Goal: Task Accomplishment & Management: Manage account settings

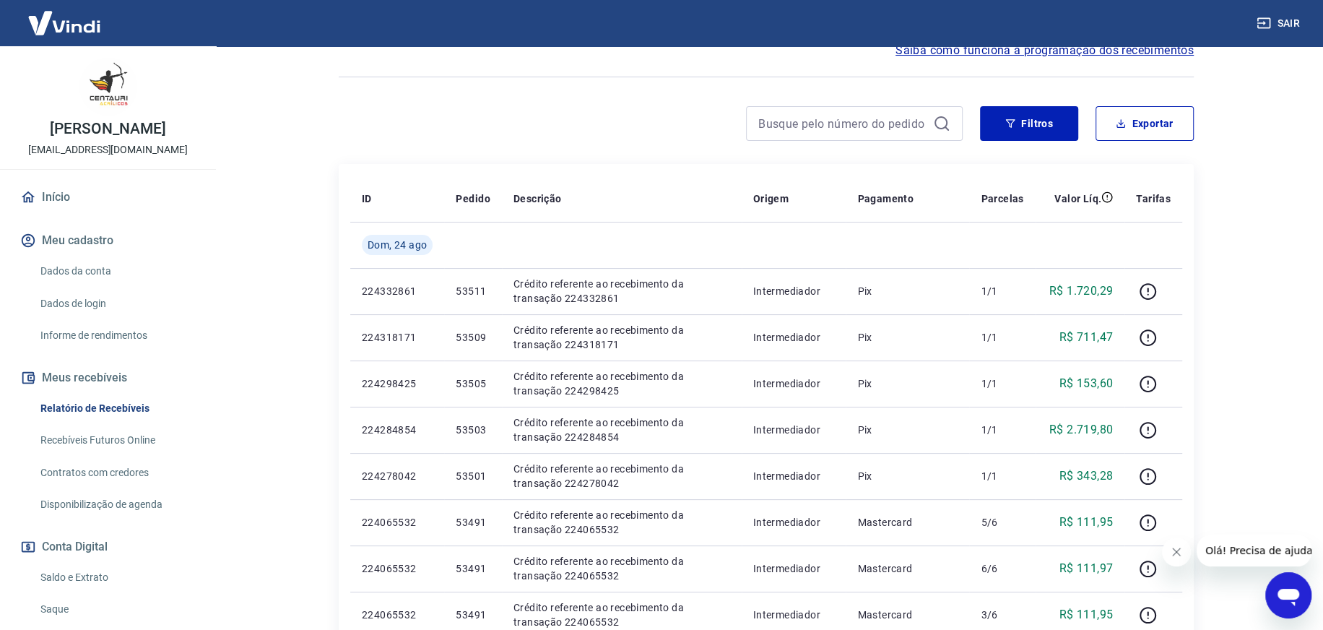
scroll to position [144, 0]
click at [1029, 115] on button "Filtros" at bounding box center [1029, 123] width 98 height 35
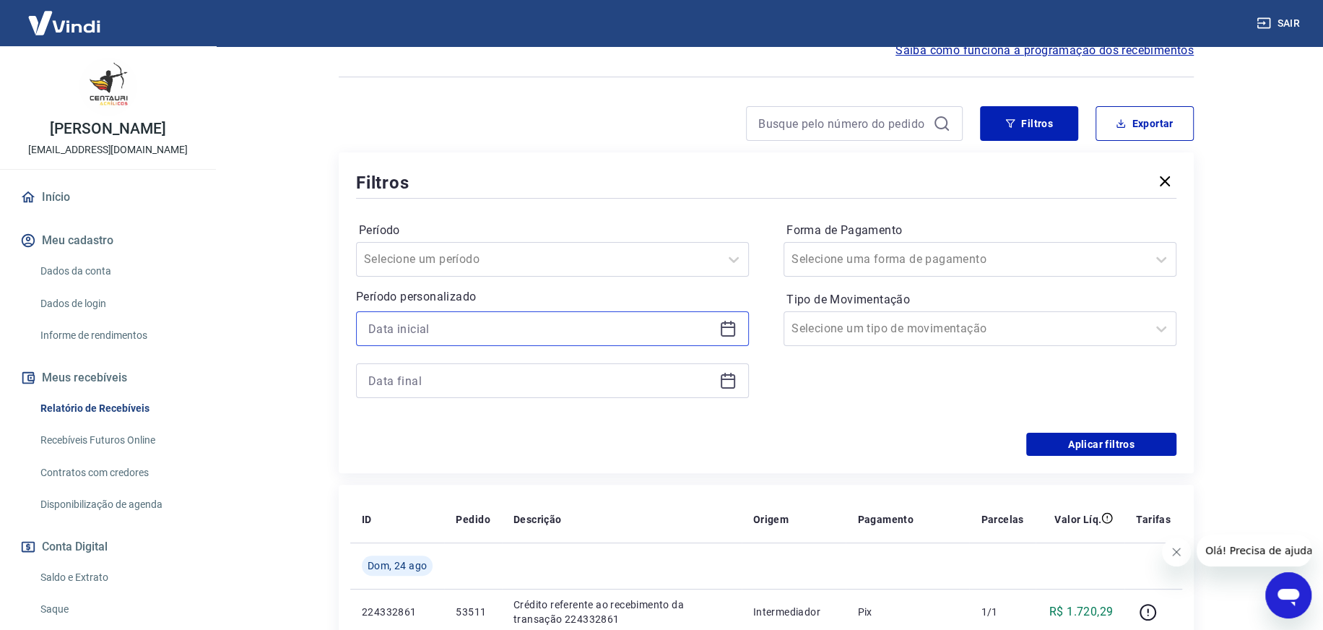
click at [548, 324] on input at bounding box center [540, 329] width 345 height 22
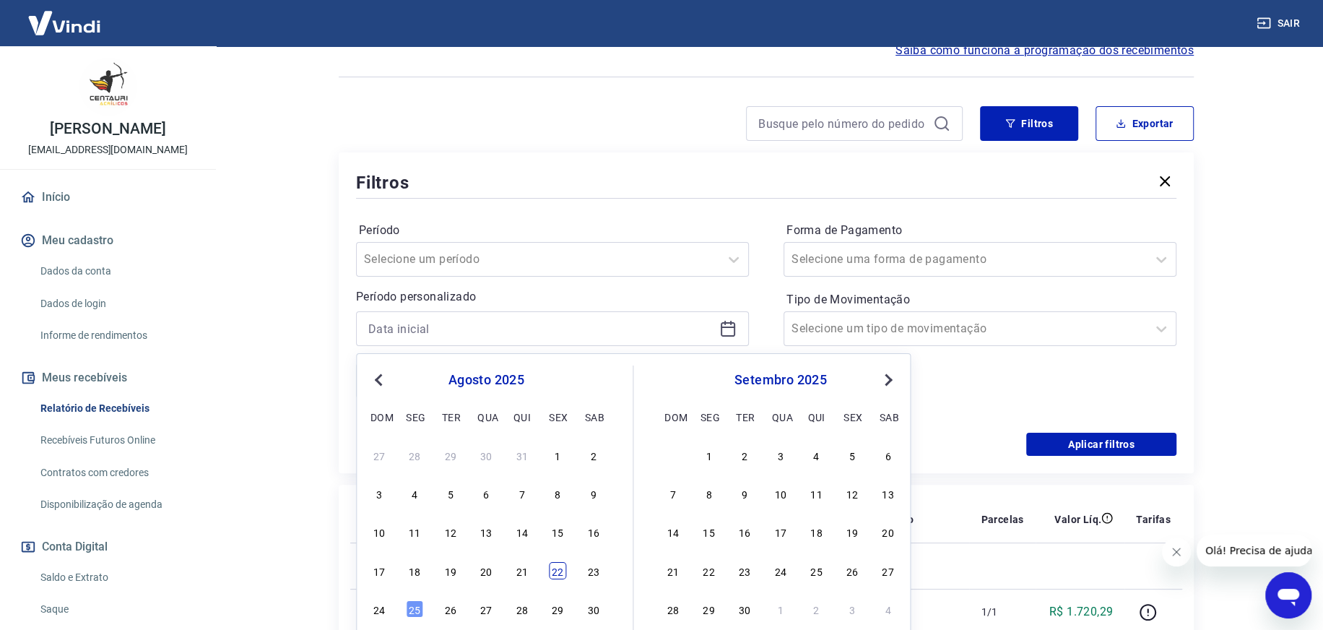
click at [560, 569] on div "22" at bounding box center [557, 570] width 17 height 17
type input "[DATE]"
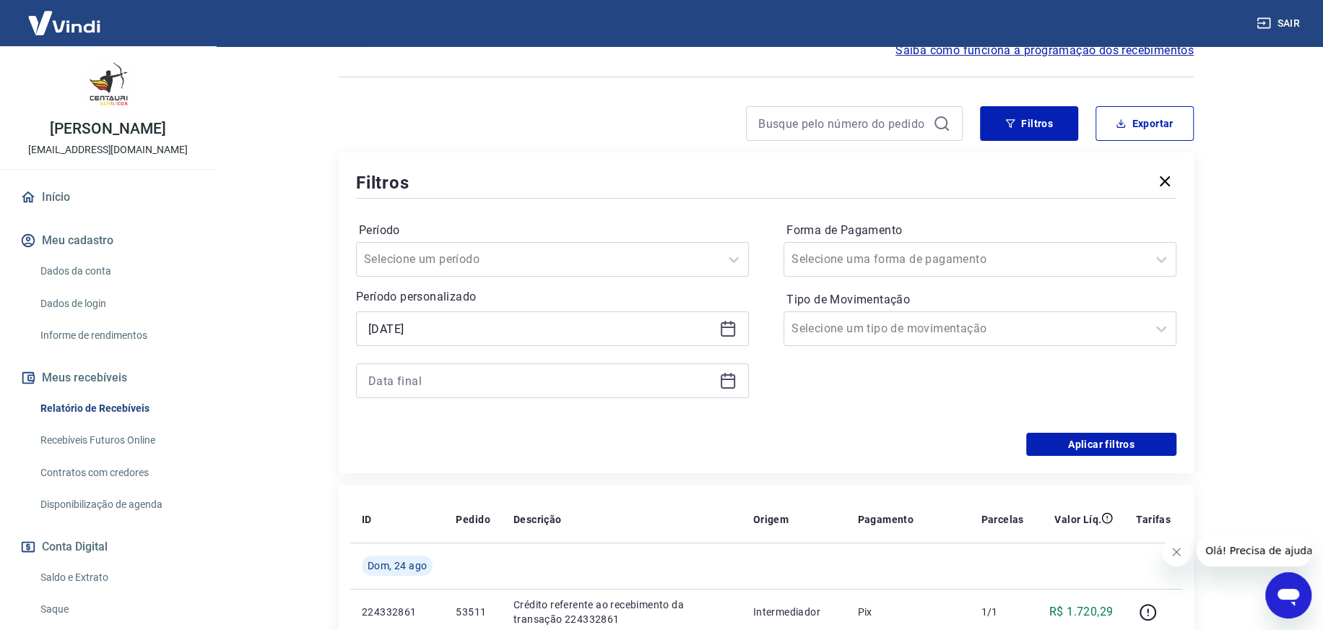
drag, startPoint x: 732, startPoint y: 376, endPoint x: 718, endPoint y: 382, distance: 14.9
click at [731, 377] on icon at bounding box center [727, 380] width 17 height 17
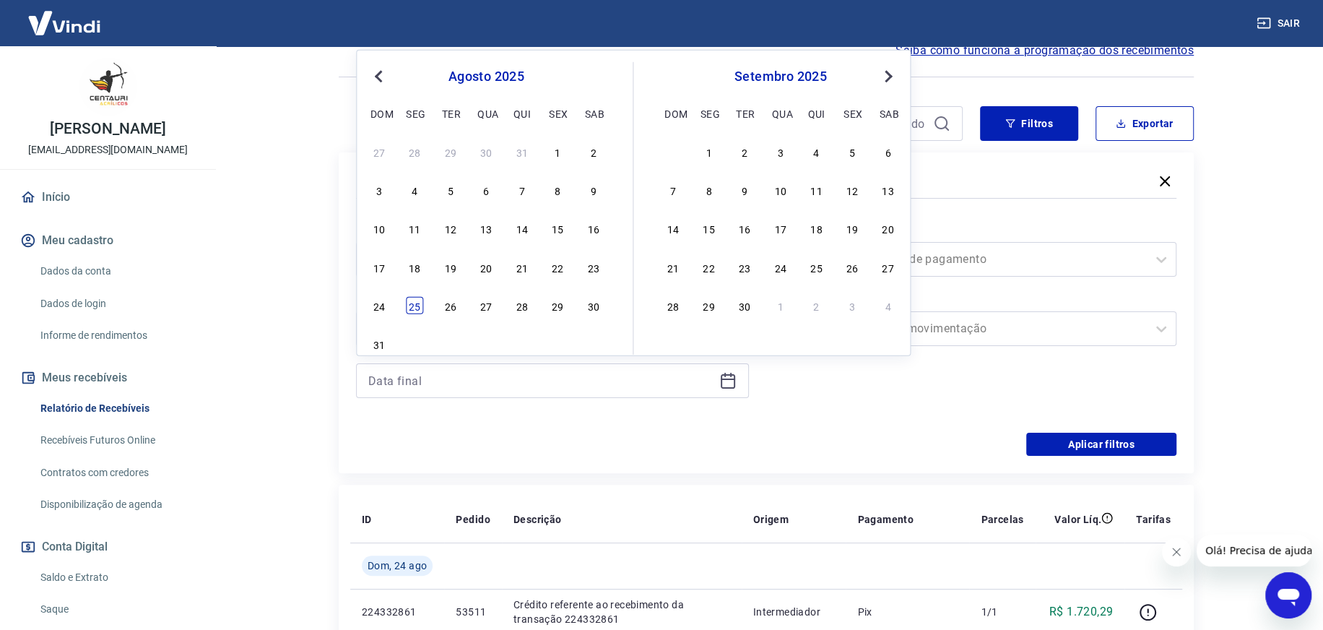
click at [414, 299] on div "25" at bounding box center [414, 305] width 17 height 17
type input "[DATE]"
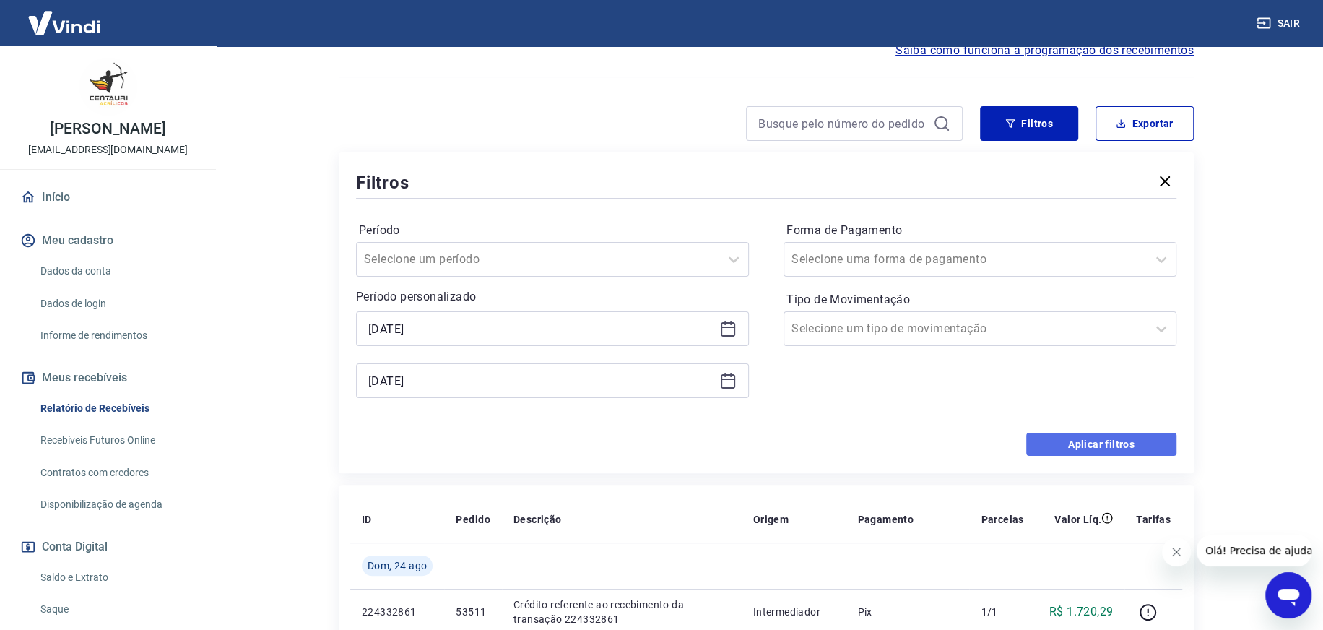
click at [1042, 443] on button "Aplicar filtros" at bounding box center [1101, 444] width 150 height 23
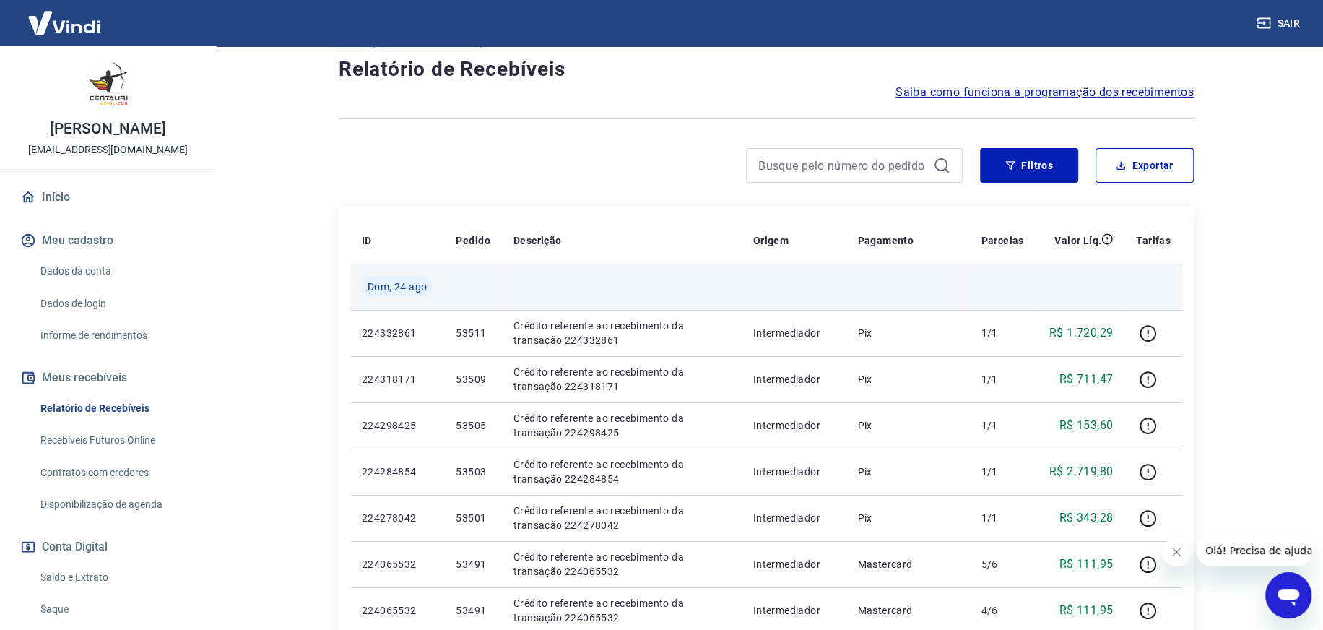
scroll to position [72, 0]
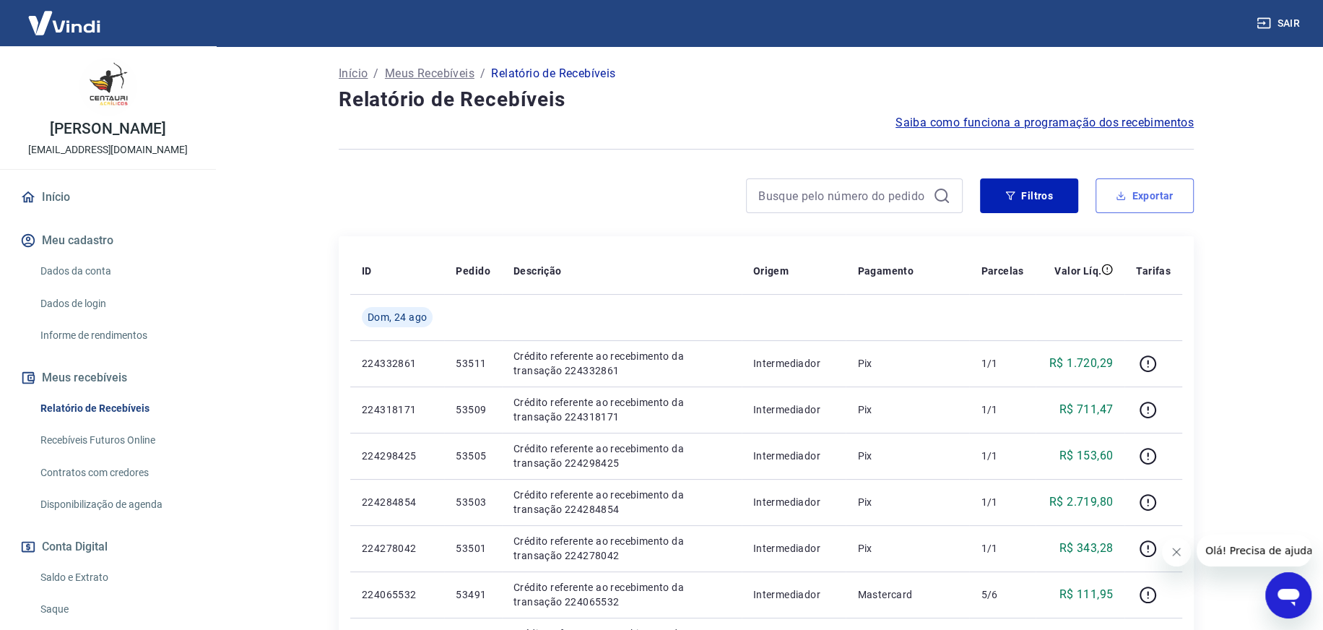
click at [1135, 191] on button "Exportar" at bounding box center [1144, 195] width 98 height 35
type input "[DATE]"
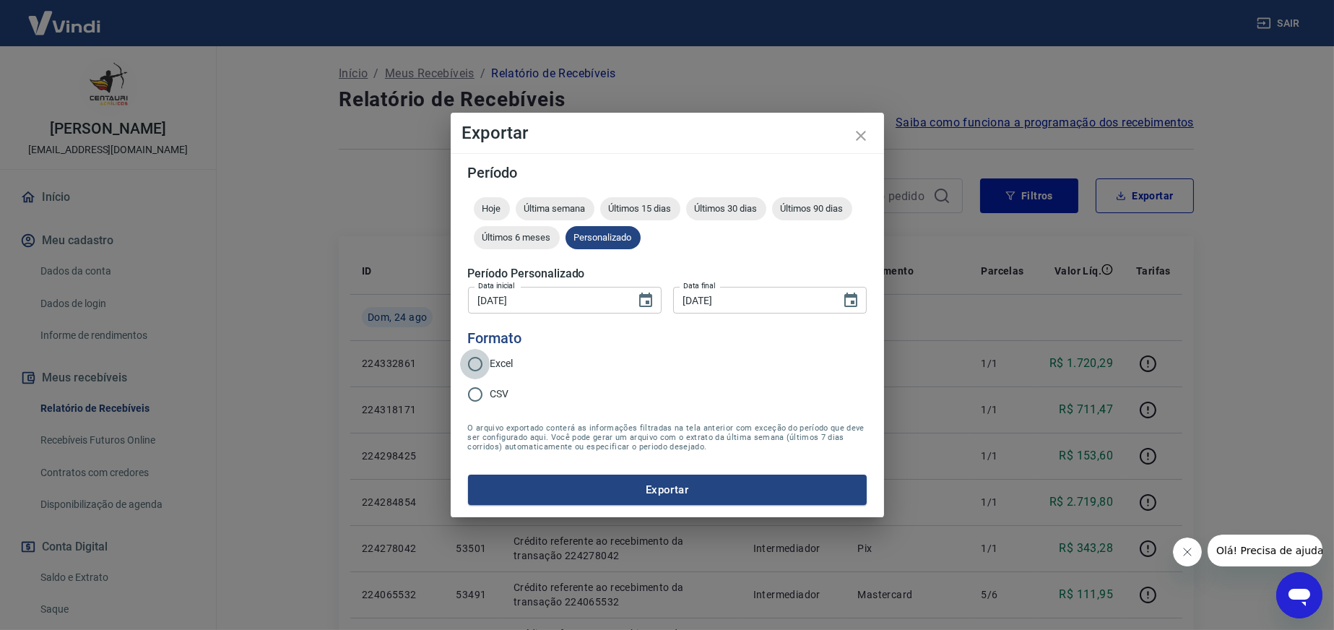
click at [475, 362] on input "Excel" at bounding box center [475, 364] width 30 height 30
radio input "true"
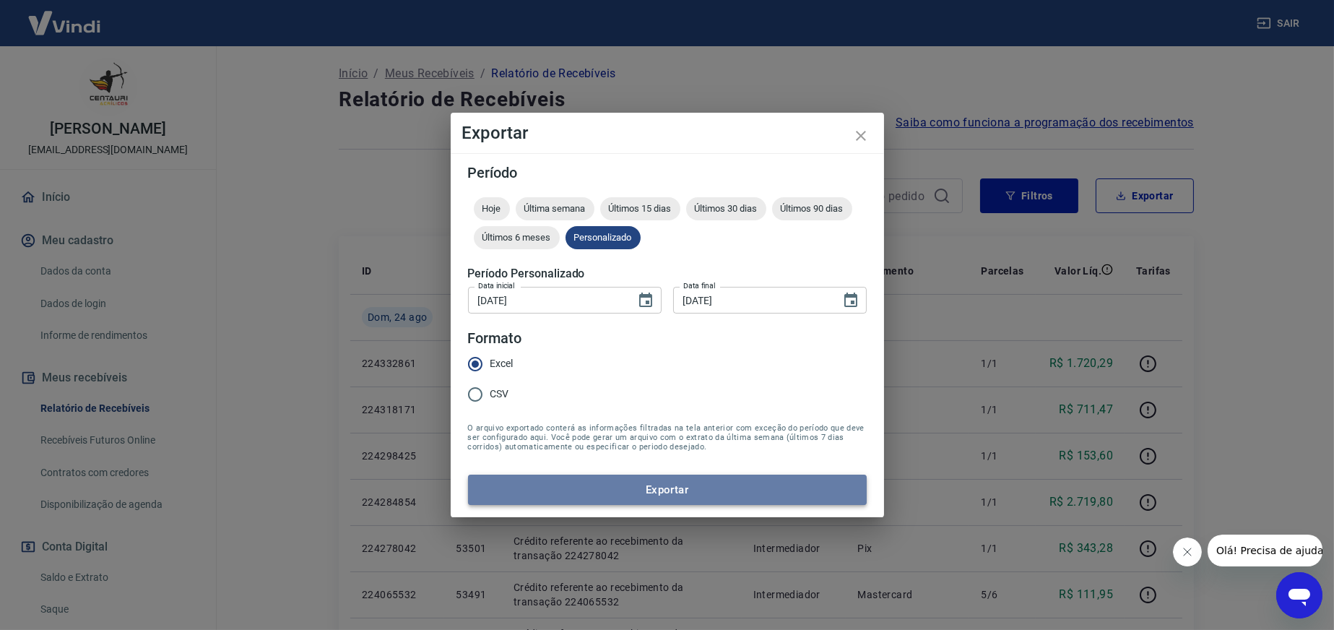
click at [675, 494] on button "Exportar" at bounding box center [667, 489] width 399 height 30
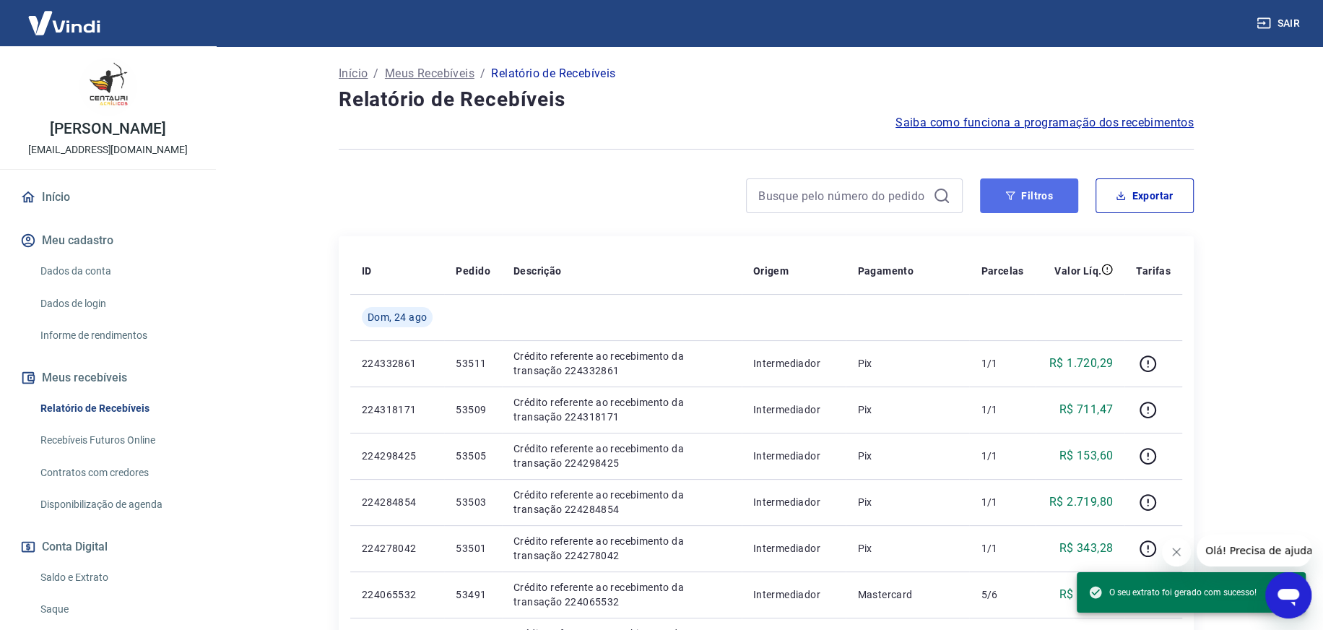
click at [1023, 199] on button "Filtros" at bounding box center [1029, 195] width 98 height 35
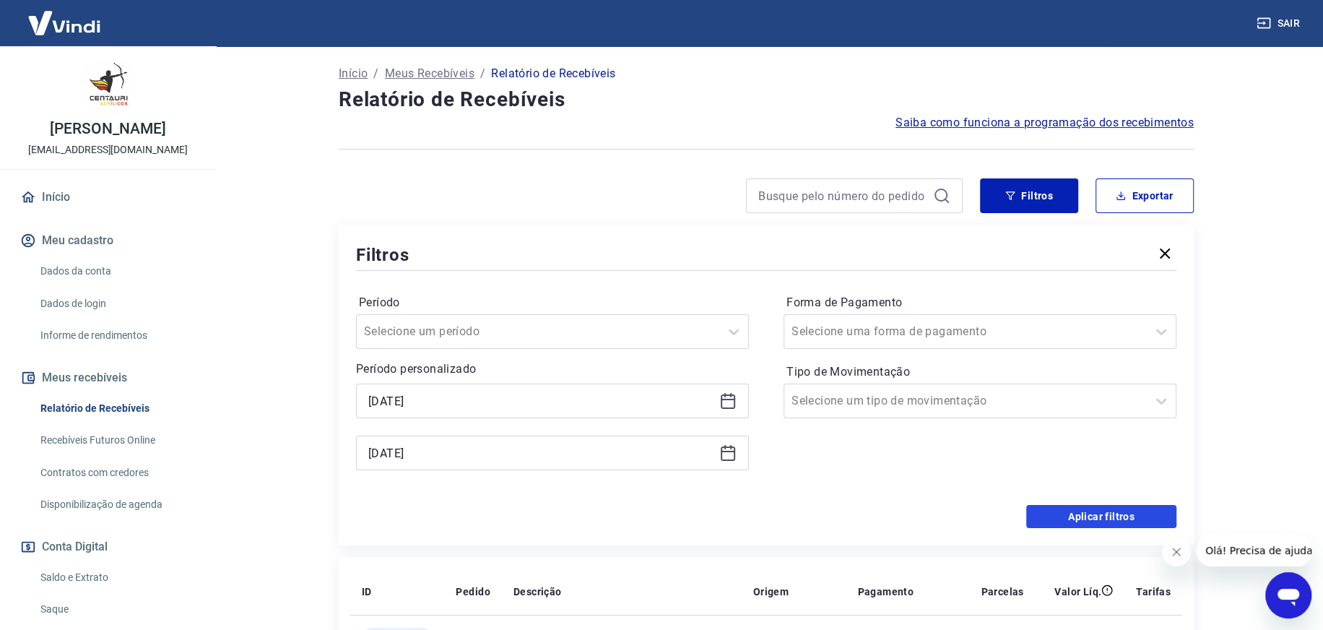
drag, startPoint x: 1084, startPoint y: 520, endPoint x: 1029, endPoint y: 463, distance: 79.2
click at [1085, 520] on button "Aplicar filtros" at bounding box center [1101, 516] width 150 height 23
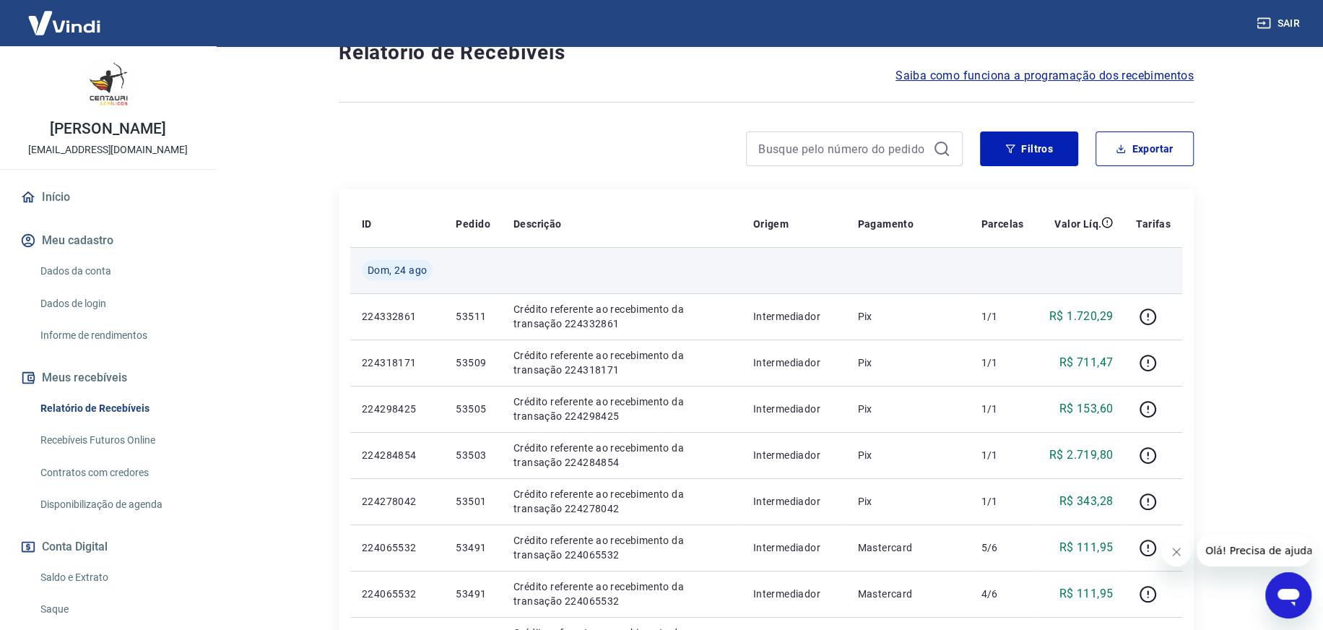
scroll to position [144, 0]
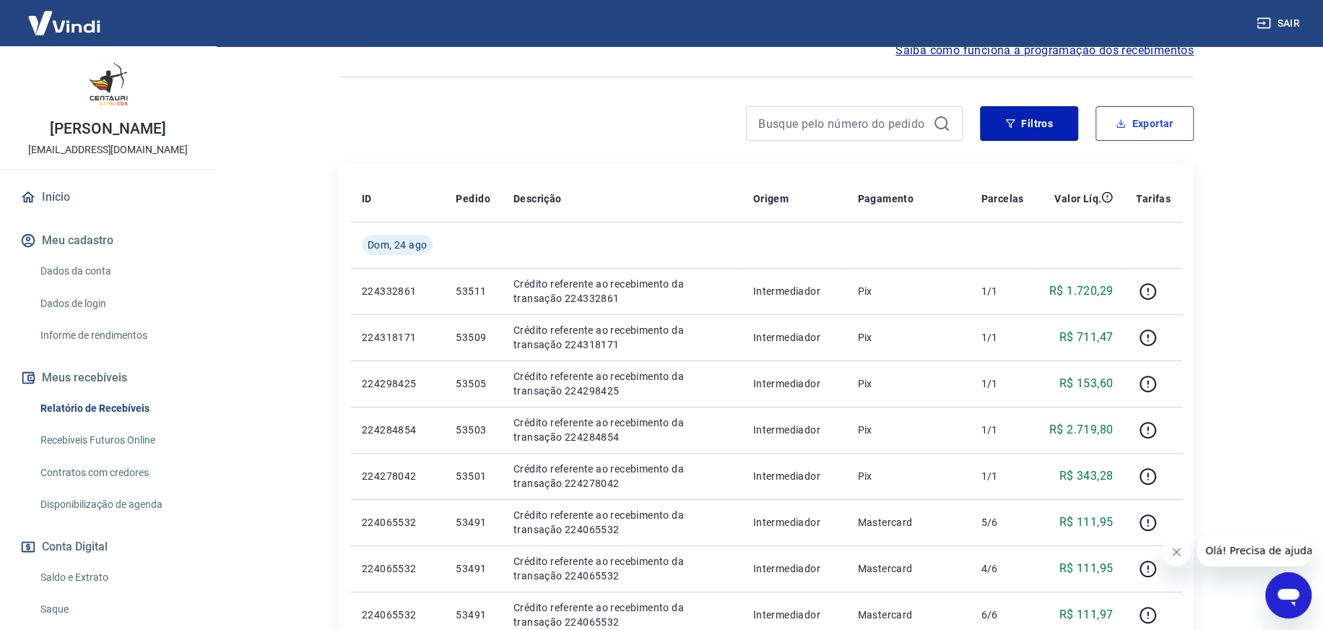
drag, startPoint x: 1142, startPoint y: 121, endPoint x: 1135, endPoint y: 126, distance: 8.2
click at [1142, 121] on button "Exportar" at bounding box center [1144, 123] width 98 height 35
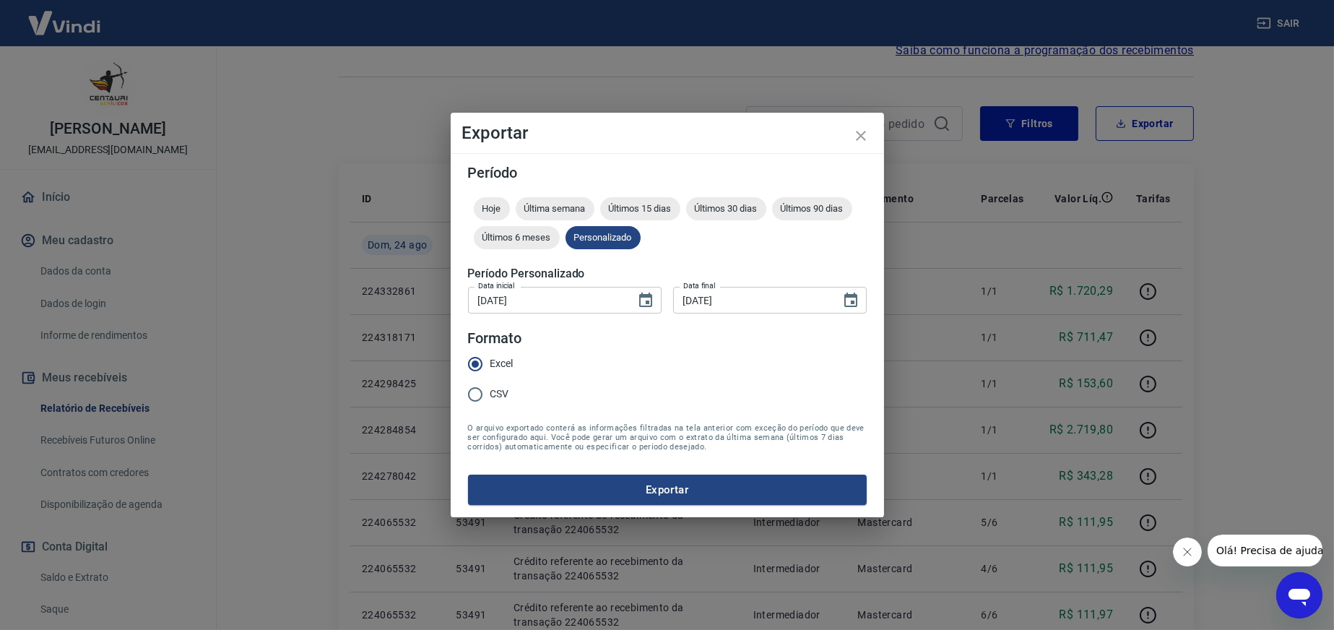
drag, startPoint x: 479, startPoint y: 392, endPoint x: 503, endPoint y: 415, distance: 32.7
click at [479, 392] on input "CSV" at bounding box center [475, 394] width 30 height 30
radio input "true"
click at [622, 479] on button "Exportar" at bounding box center [667, 489] width 399 height 30
